Goal: Information Seeking & Learning: Learn about a topic

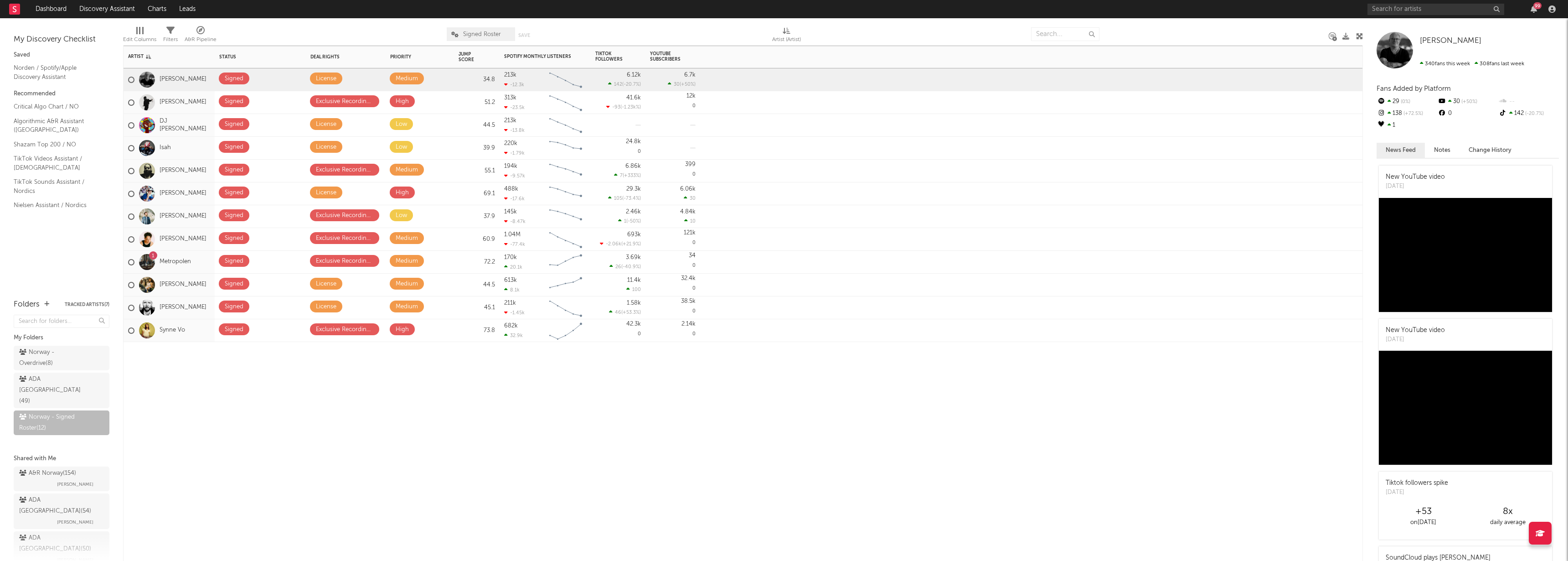
click at [358, 509] on div "Artist Notifications Status Edit settings for Status Deal Rights Edit settings …" at bounding box center [743, 303] width 1240 height 515
click at [57, 369] on div "Norway - Overdrive ( 8 )" at bounding box center [51, 358] width 65 height 22
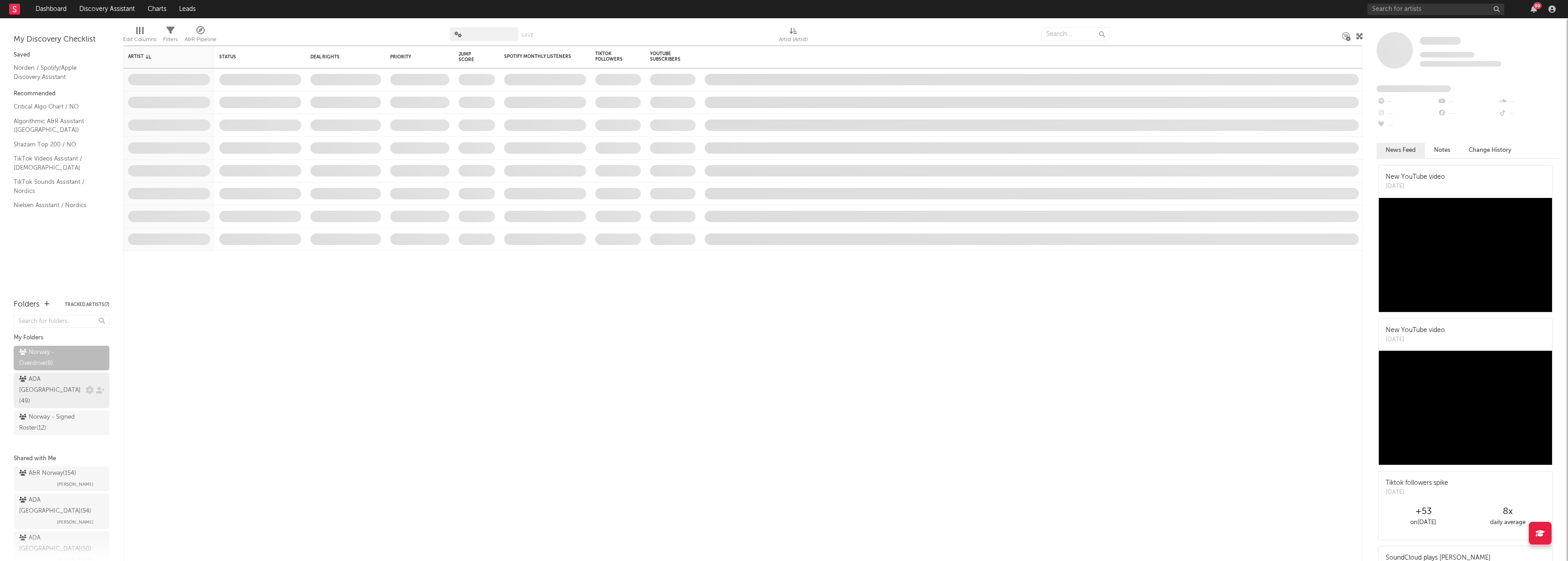
click at [57, 375] on div "ADA Norway ( 49 )" at bounding box center [51, 390] width 65 height 33
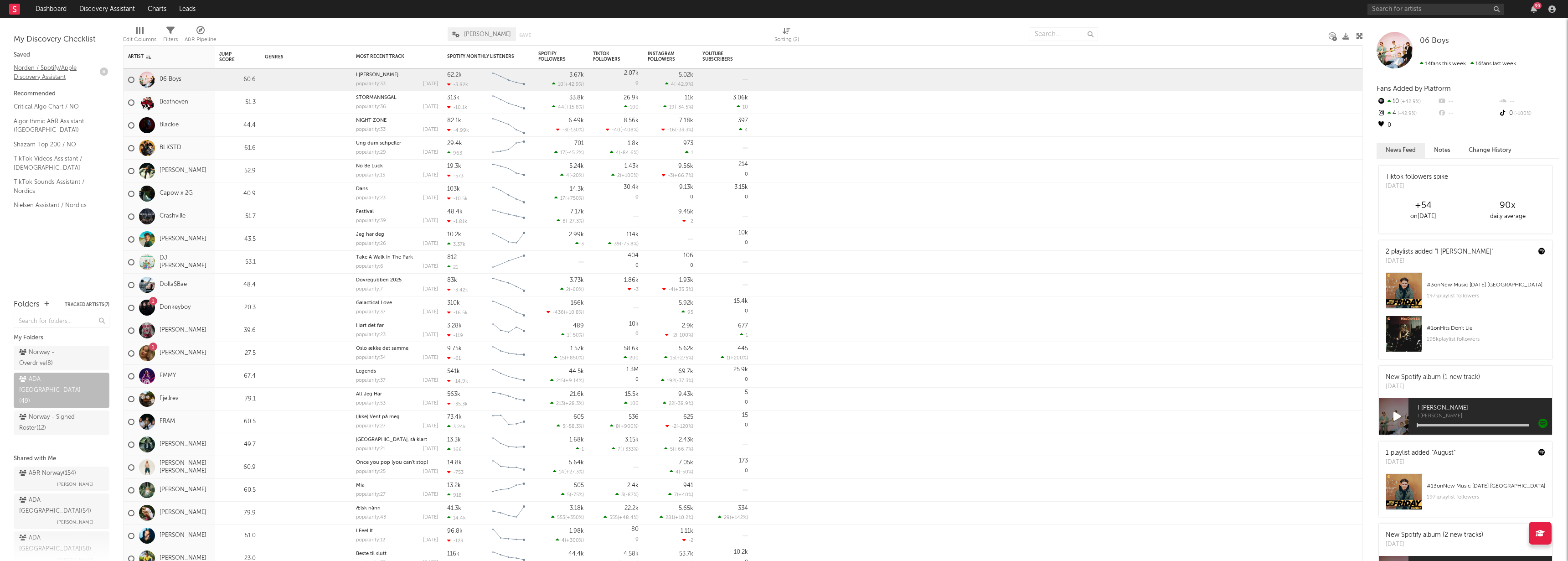
click at [65, 76] on link "Norden / Spotify/Apple Discovery Assistant" at bounding box center [57, 72] width 86 height 19
click at [59, 121] on link "Algorithmic A&R Assistant ([GEOGRAPHIC_DATA])" at bounding box center [57, 125] width 86 height 19
click at [51, 108] on link "Critical Algo Chart / NO" at bounding box center [57, 107] width 86 height 10
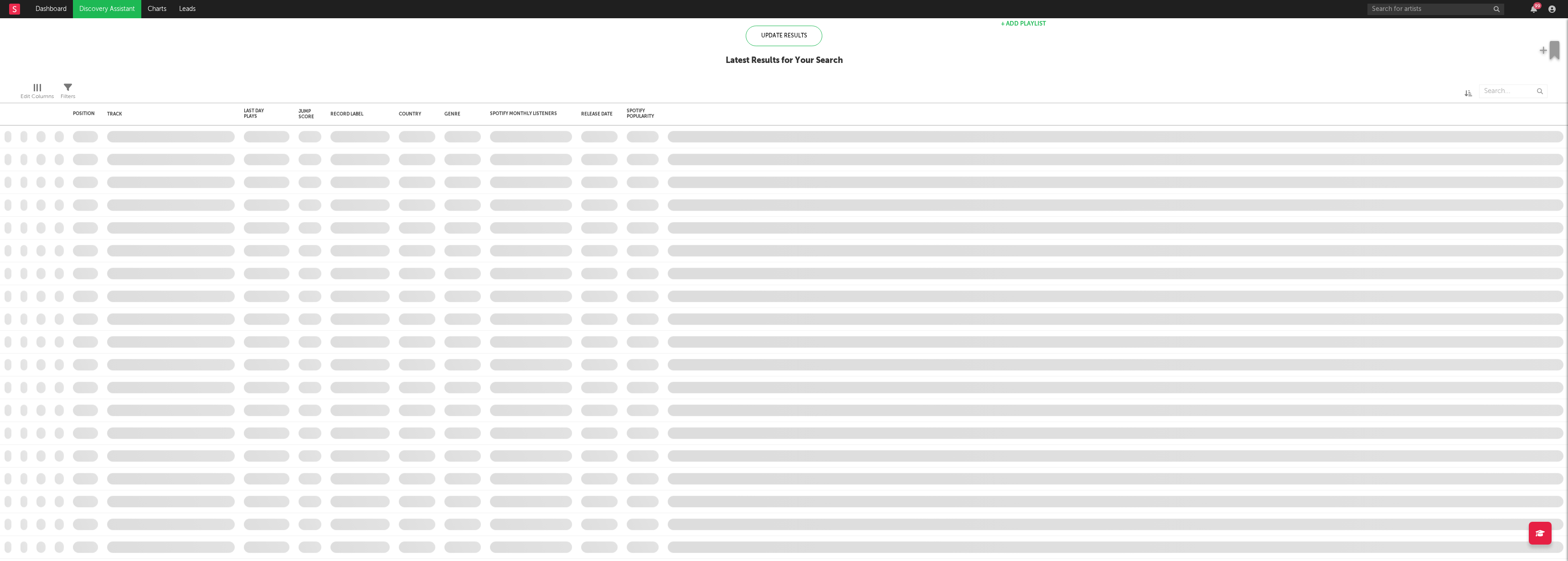
checkbox input "true"
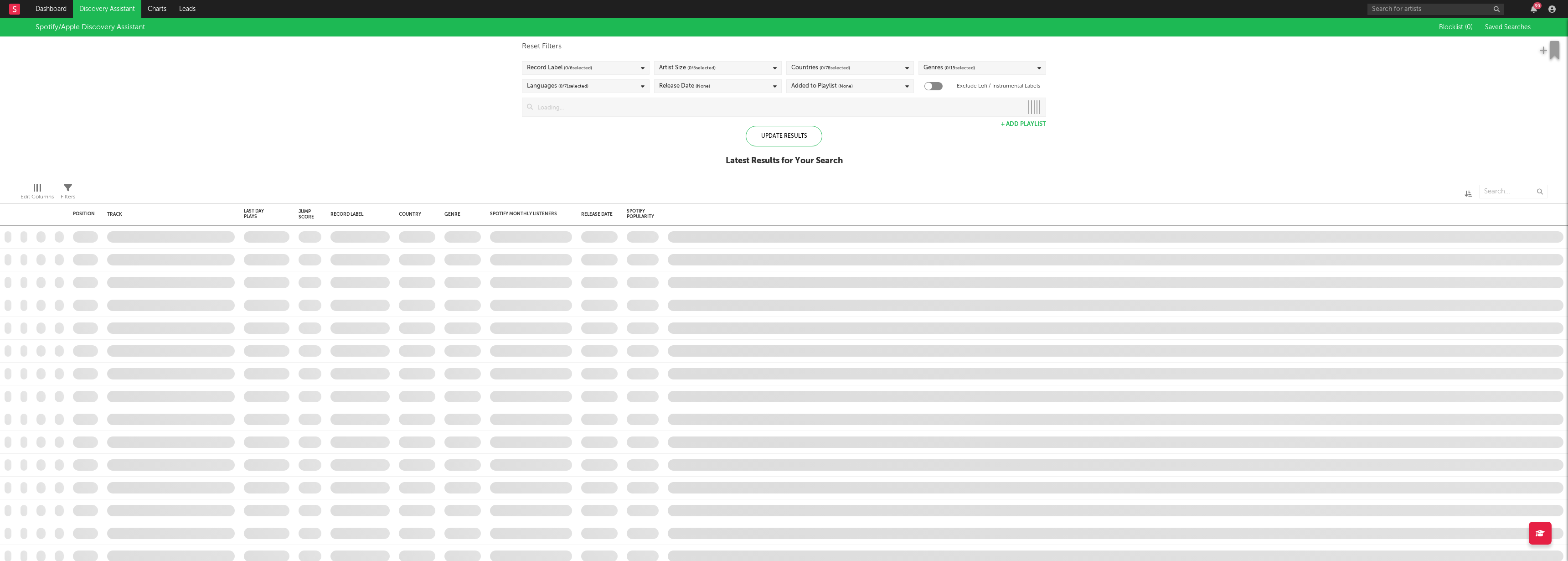
checkbox input "true"
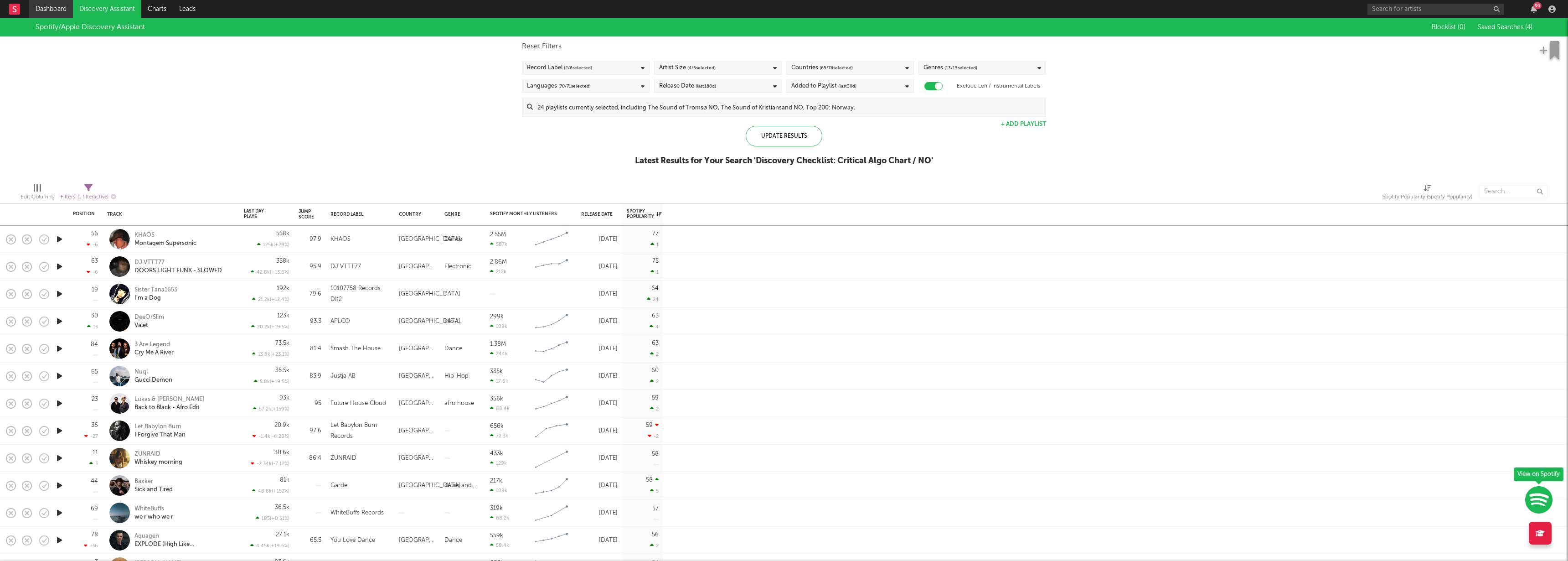
click at [43, 15] on link "Dashboard" at bounding box center [51, 9] width 44 height 18
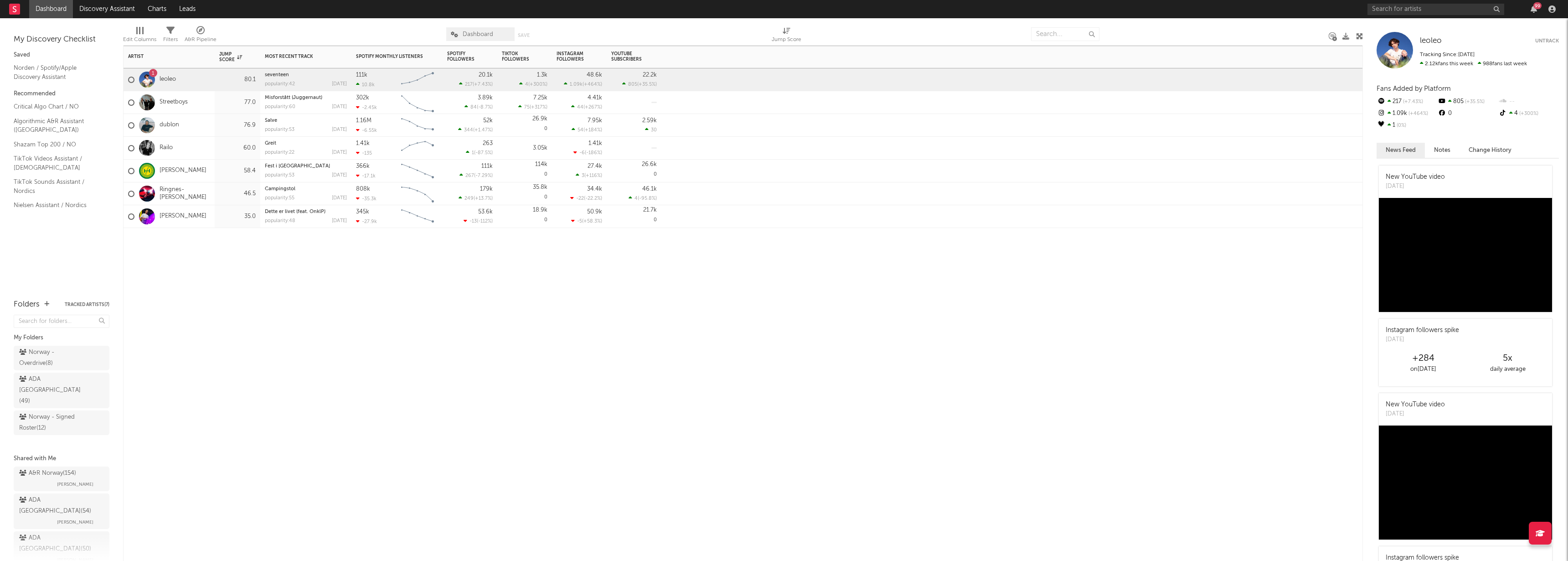
click at [467, 349] on div "Artist Notifications Jump Score Most Recent Track Popularity Released Spotify M…" at bounding box center [743, 303] width 1240 height 515
click at [297, 250] on div at bounding box center [306, 241] width 91 height 27
click at [374, 283] on div "Artist Notifications Jump Score Most Recent Track Popularity Released Spotify M…" at bounding box center [743, 303] width 1240 height 515
click at [215, 192] on div "46.5" at bounding box center [237, 194] width 46 height 23
